Goal: Information Seeking & Learning: Learn about a topic

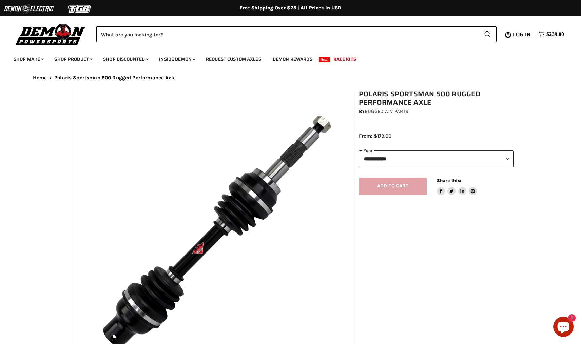
select select "******"
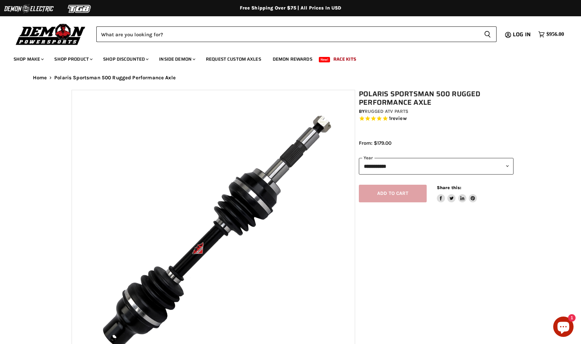
select select "******"
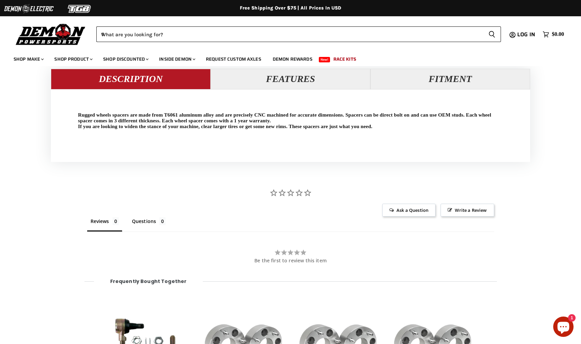
scroll to position [640, 0]
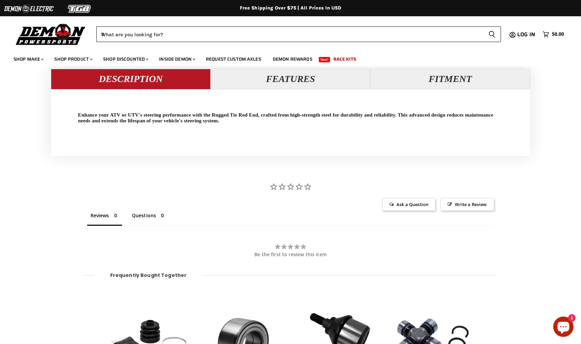
scroll to position [634, 0]
